Goal: Task Accomplishment & Management: Manage account settings

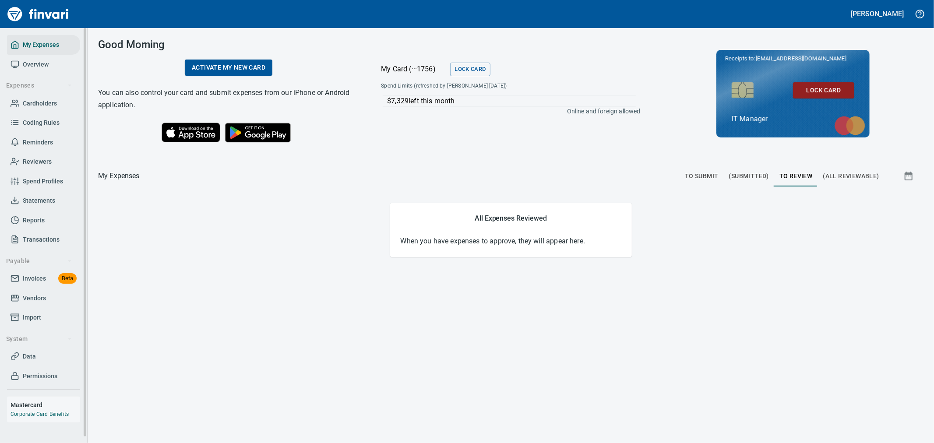
drag, startPoint x: 39, startPoint y: 355, endPoint x: 44, endPoint y: 357, distance: 5.4
click at [39, 355] on span "Data" at bounding box center [44, 356] width 66 height 11
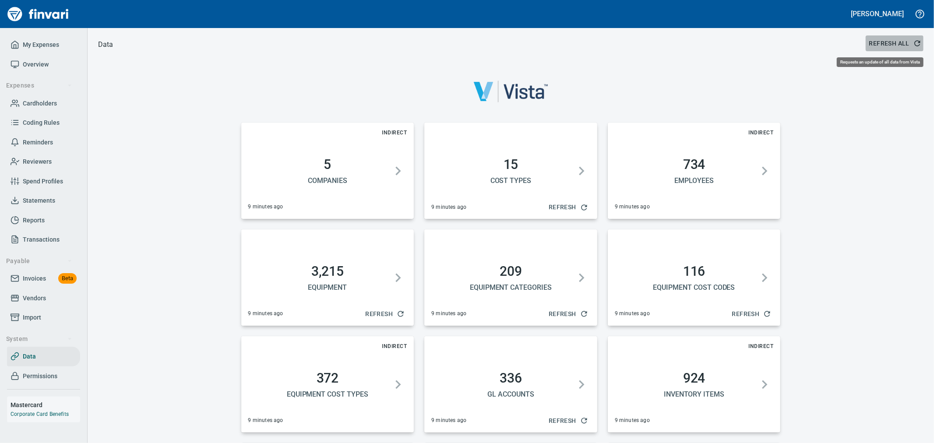
click at [903, 41] on span "Refresh All" at bounding box center [894, 43] width 51 height 11
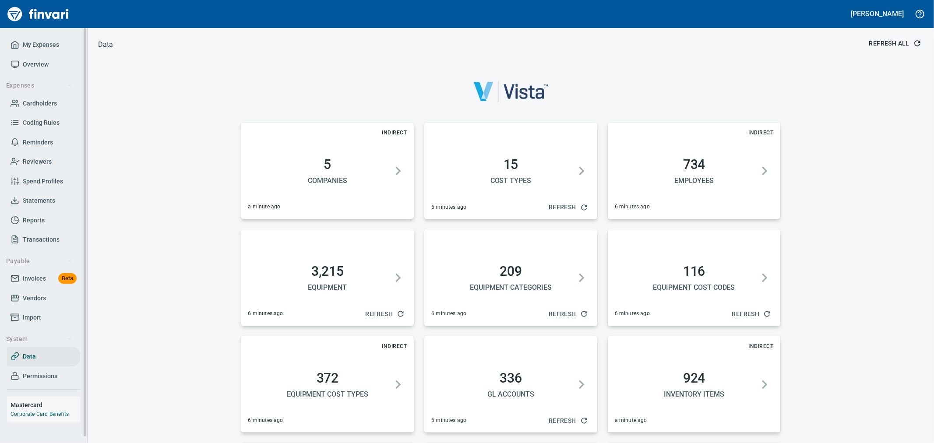
click at [53, 106] on span "Cardholders" at bounding box center [40, 103] width 34 height 11
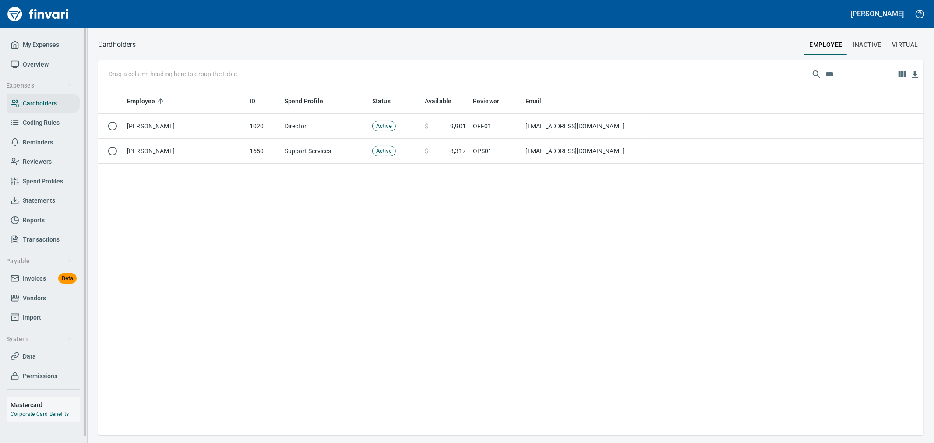
scroll to position [339, 818]
drag, startPoint x: 841, startPoint y: 77, endPoint x: 721, endPoint y: 52, distance: 122.9
click at [723, 52] on div "Cardholders employee Inactive virtual Drag a column heading here to group the t…" at bounding box center [511, 237] width 846 height 397
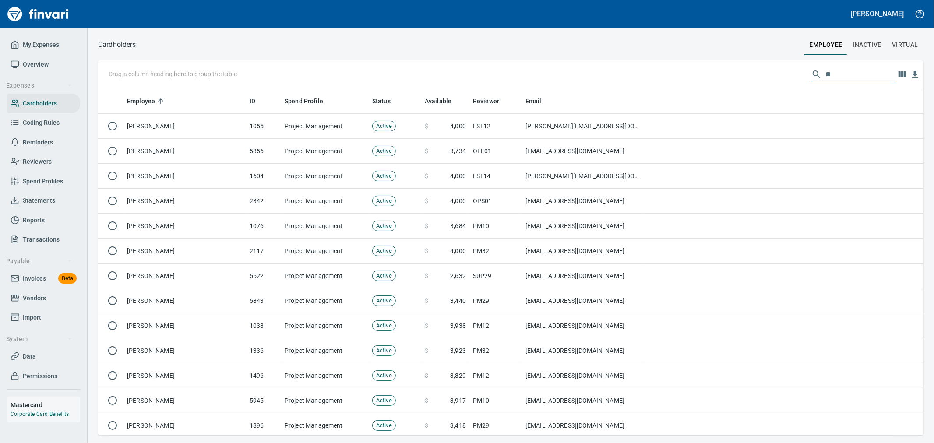
scroll to position [339, 811]
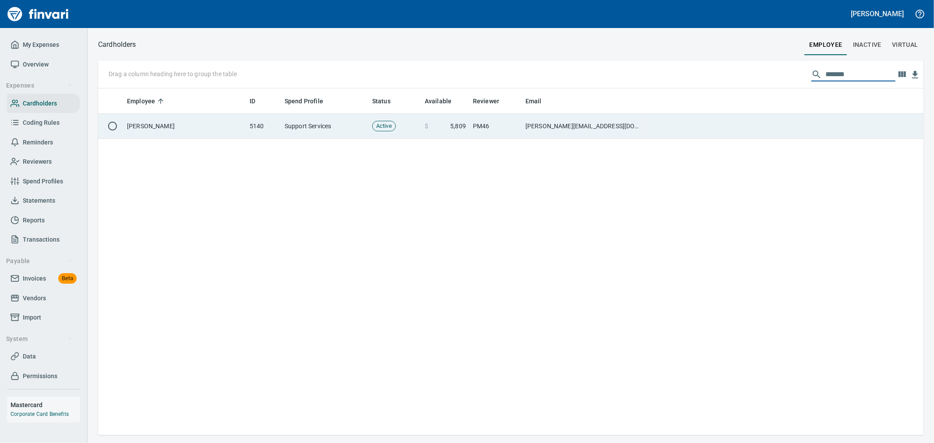
type input "*******"
click at [751, 115] on td at bounding box center [783, 126] width 279 height 25
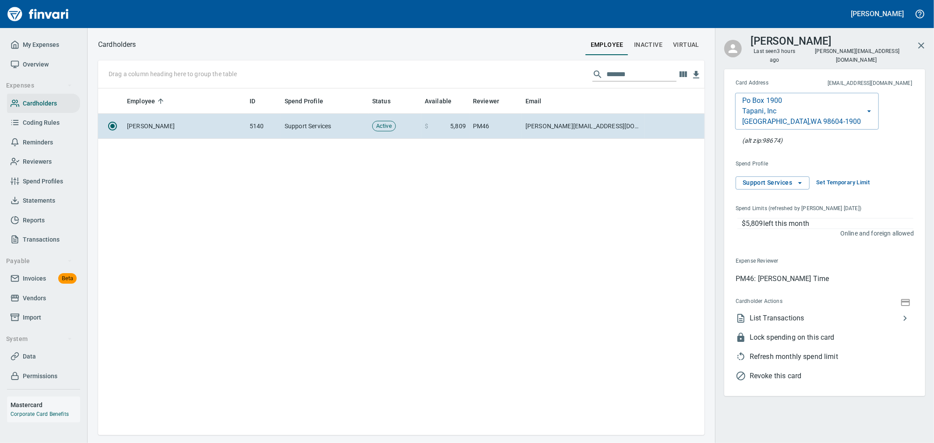
scroll to position [339, 599]
click at [786, 351] on span "Refresh monthly spend limit" at bounding box center [831, 356] width 164 height 11
click at [832, 178] on span "Set Temporary Limit" at bounding box center [842, 183] width 53 height 10
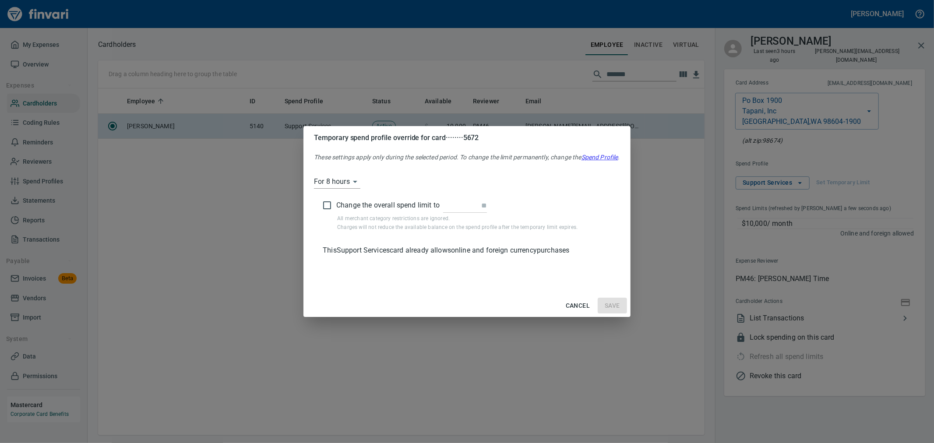
click at [463, 211] on input "text" at bounding box center [465, 206] width 44 height 14
type input "*******"
click at [611, 305] on span "Save" at bounding box center [611, 305] width 15 height 11
